Goal: Transaction & Acquisition: Book appointment/travel/reservation

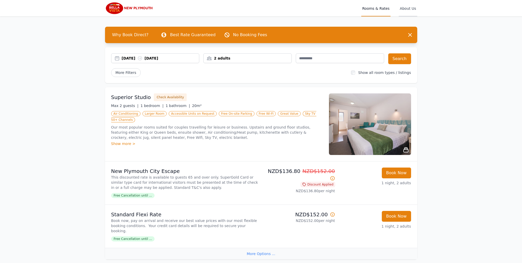
click at [407, 9] on span "About Us" at bounding box center [408, 8] width 18 height 16
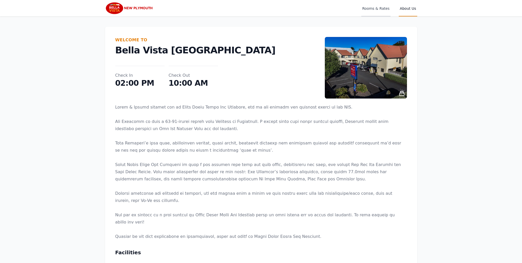
click at [376, 8] on span "Rooms & Rates" at bounding box center [375, 8] width 29 height 16
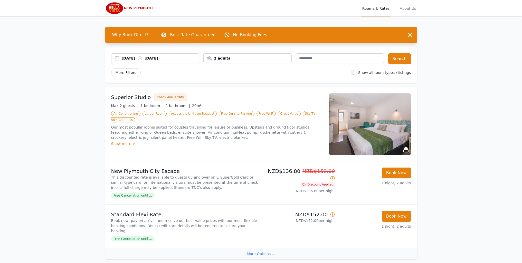
click at [127, 74] on span "More Filters" at bounding box center [126, 72] width 30 height 9
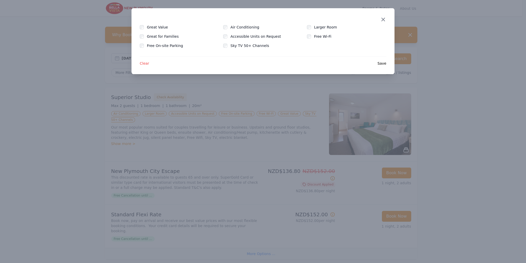
click at [384, 20] on icon "button" at bounding box center [383, 19] width 6 height 6
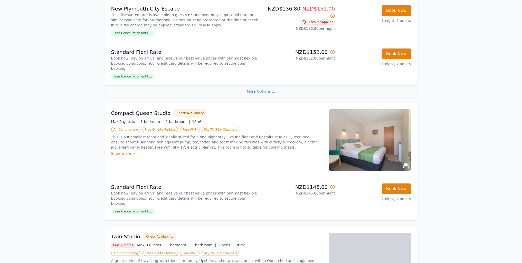
scroll to position [180, 0]
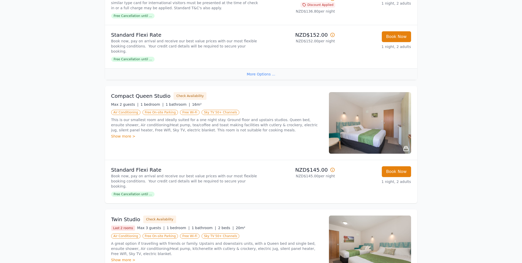
click at [267, 72] on div "More Options ..." at bounding box center [261, 74] width 312 height 12
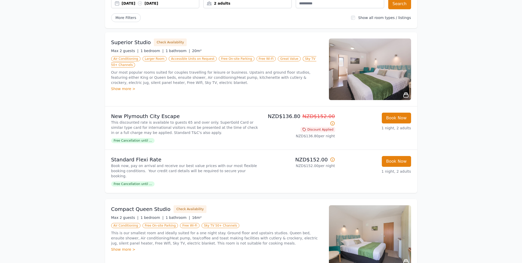
scroll to position [2, 0]
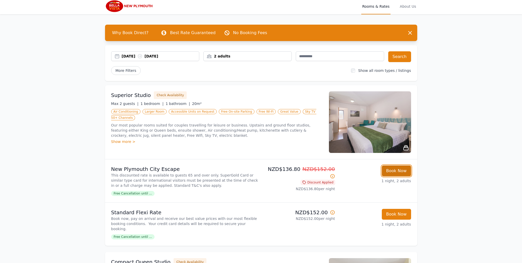
click at [397, 170] on button "Book Now" at bounding box center [396, 171] width 29 height 11
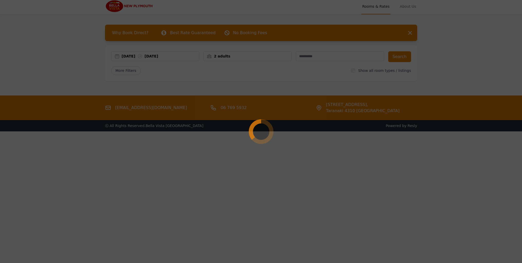
select select "**"
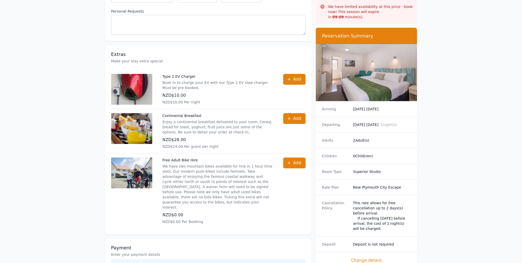
scroll to position [154, 0]
click at [372, 258] on span "Change details" at bounding box center [366, 261] width 89 height 6
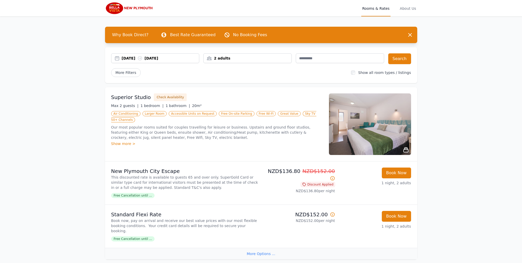
click at [248, 59] on div "2 adults" at bounding box center [248, 58] width 88 height 5
click at [244, 76] on div at bounding box center [242, 77] width 7 height 7
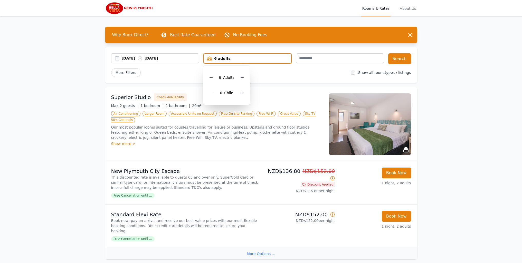
click at [279, 78] on div "[DATE] [DATE] 6 adults 6 Adult s 0 Child Search More Filters Show all room type…" at bounding box center [261, 65] width 312 height 36
click at [130, 73] on span "More Filters" at bounding box center [126, 72] width 30 height 9
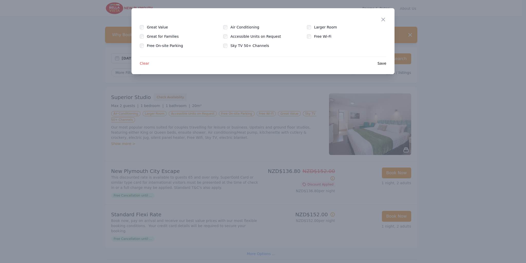
click at [144, 68] on div "Close Great Value Air Conditioning Larger Room Great for Families Accessible Un…" at bounding box center [263, 41] width 263 height 66
click at [386, 21] on icon "button" at bounding box center [383, 19] width 6 height 6
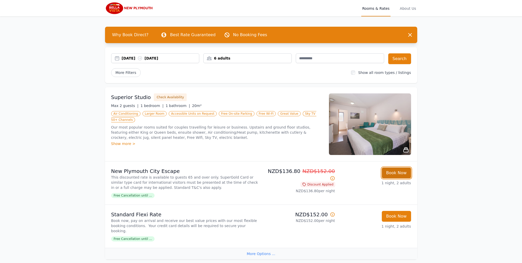
click at [400, 176] on button "Book Now" at bounding box center [396, 173] width 29 height 11
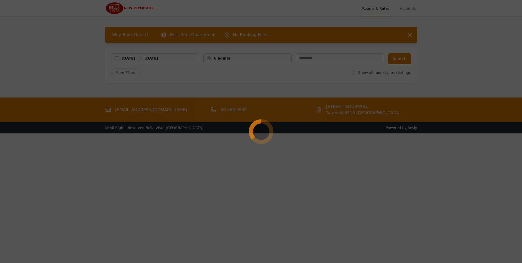
select select "**"
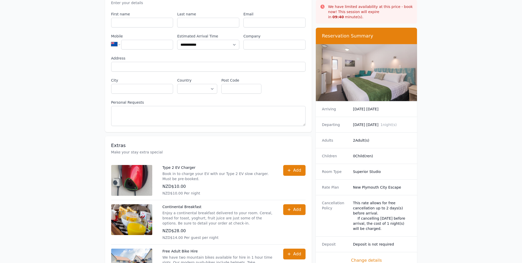
scroll to position [77, 0]
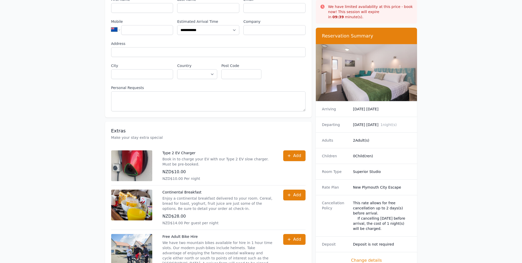
click at [361, 138] on dd "2 Adult(s)" at bounding box center [382, 140] width 58 height 5
click at [395, 123] on span "1 night(s)" at bounding box center [389, 125] width 16 height 4
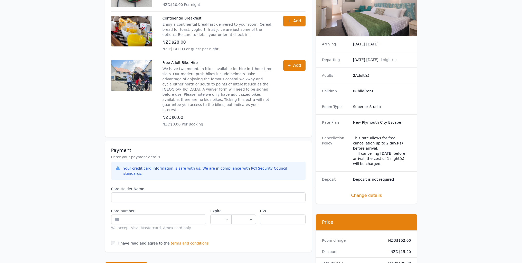
scroll to position [257, 0]
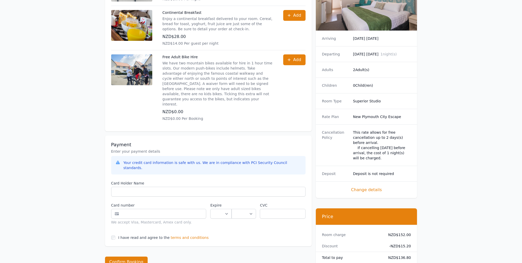
click at [371, 187] on span "Change details" at bounding box center [366, 190] width 89 height 6
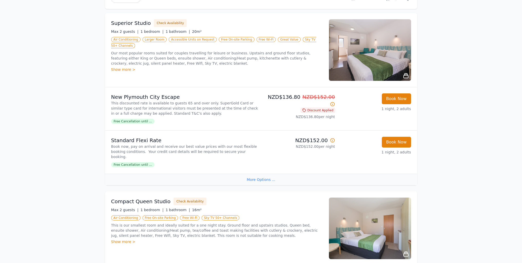
scroll to position [77, 0]
